Goal: Find specific page/section: Find specific page/section

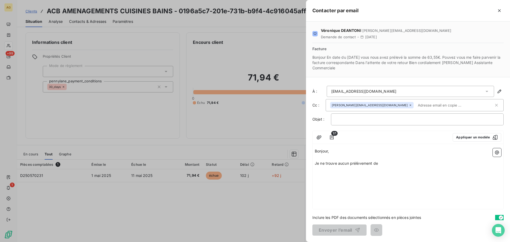
scroll to position [36, 0]
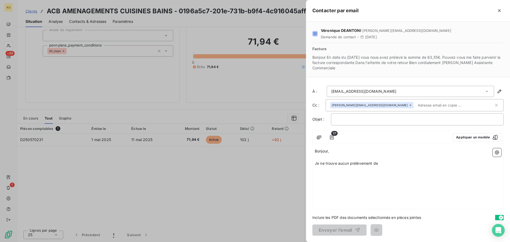
click at [10, 187] on div at bounding box center [255, 121] width 510 height 242
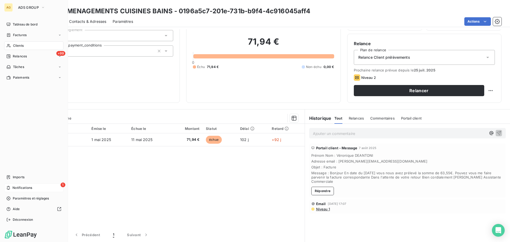
click at [27, 189] on span "Notifications" at bounding box center [22, 187] width 20 height 5
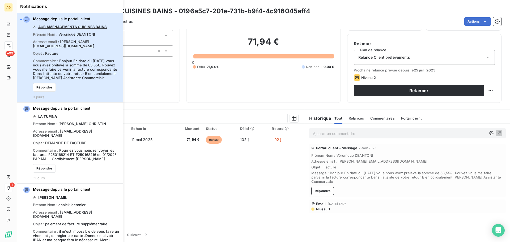
drag, startPoint x: 59, startPoint y: 39, endPoint x: 62, endPoint y: 40, distance: 3.4
click at [59, 39] on div "Message depuis le portail client ACB AMENAGEMENTS CUISINES BAINS Prénom Nom : […" at bounding box center [76, 57] width 87 height 83
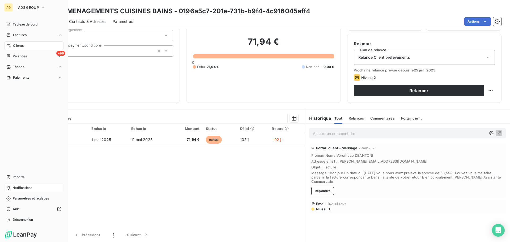
click at [16, 47] on span "Clients" at bounding box center [18, 45] width 11 height 5
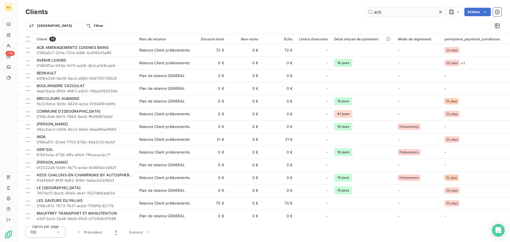
click at [414, 11] on input "acb" at bounding box center [405, 12] width 80 height 8
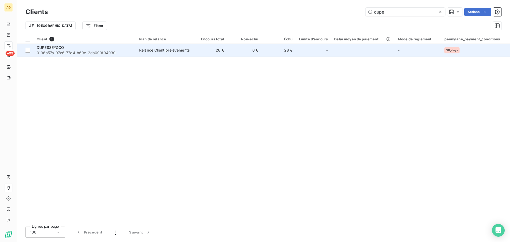
type input "dupe"
click at [54, 49] on span "DUPESSEY&CO" at bounding box center [51, 47] width 28 height 5
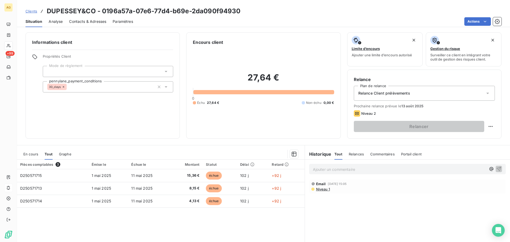
click at [336, 170] on p "Ajouter un commentaire ﻿" at bounding box center [399, 169] width 173 height 7
click at [496, 169] on icon "button" at bounding box center [498, 168] width 5 height 5
